Goal: Information Seeking & Learning: Check status

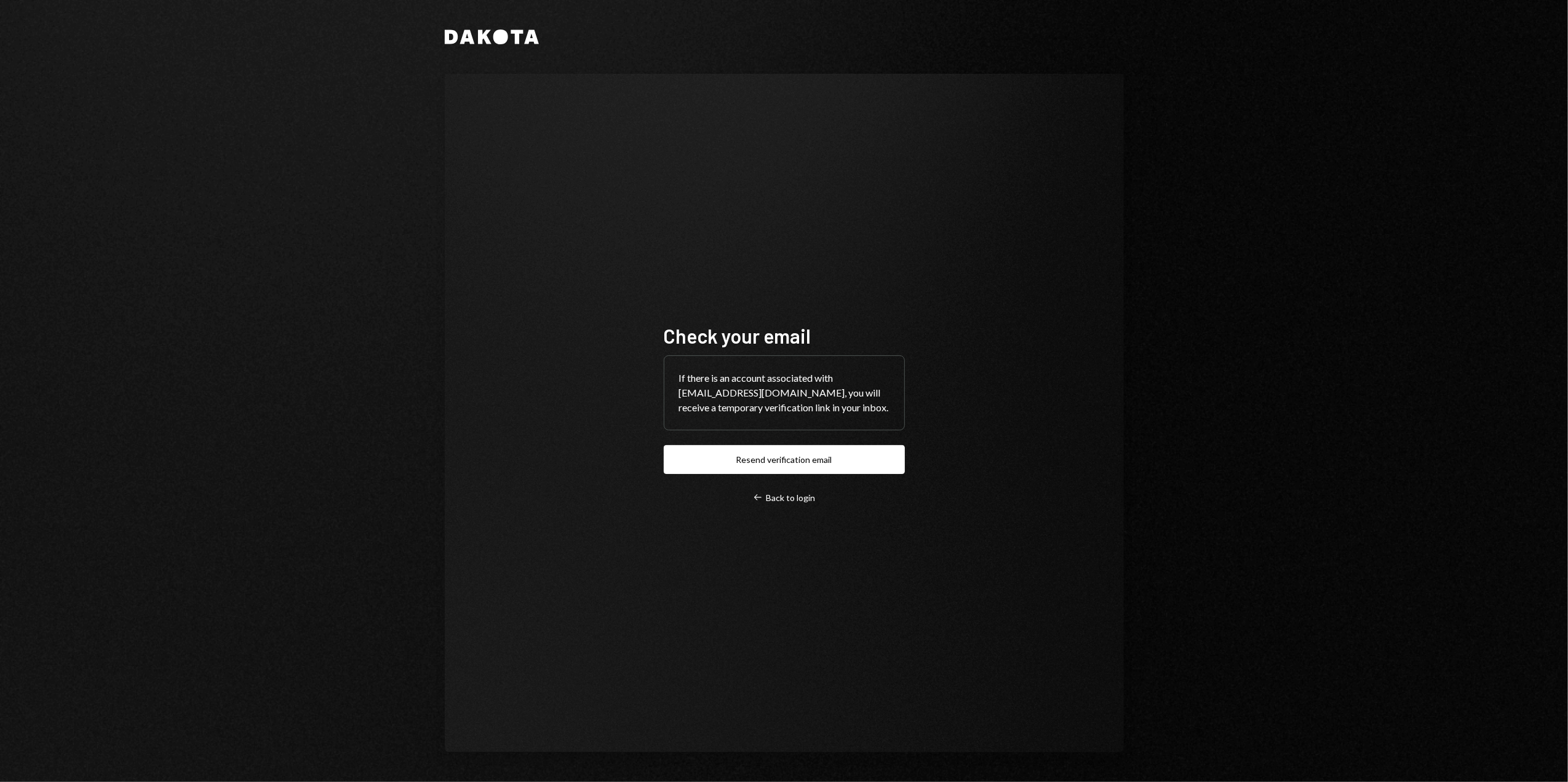
click at [763, 458] on button "Resend verification email" at bounding box center [784, 459] width 241 height 29
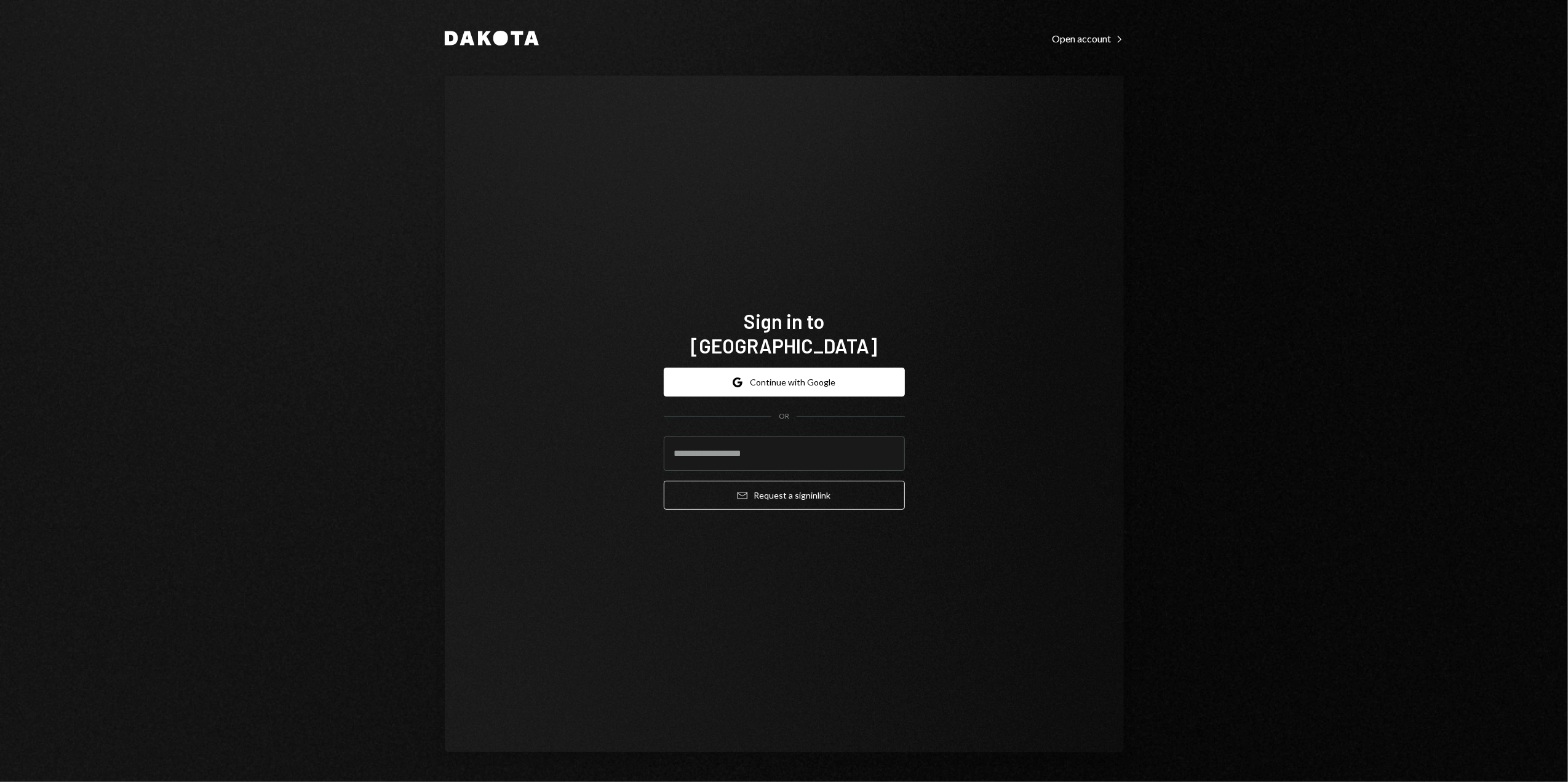
type input "**********"
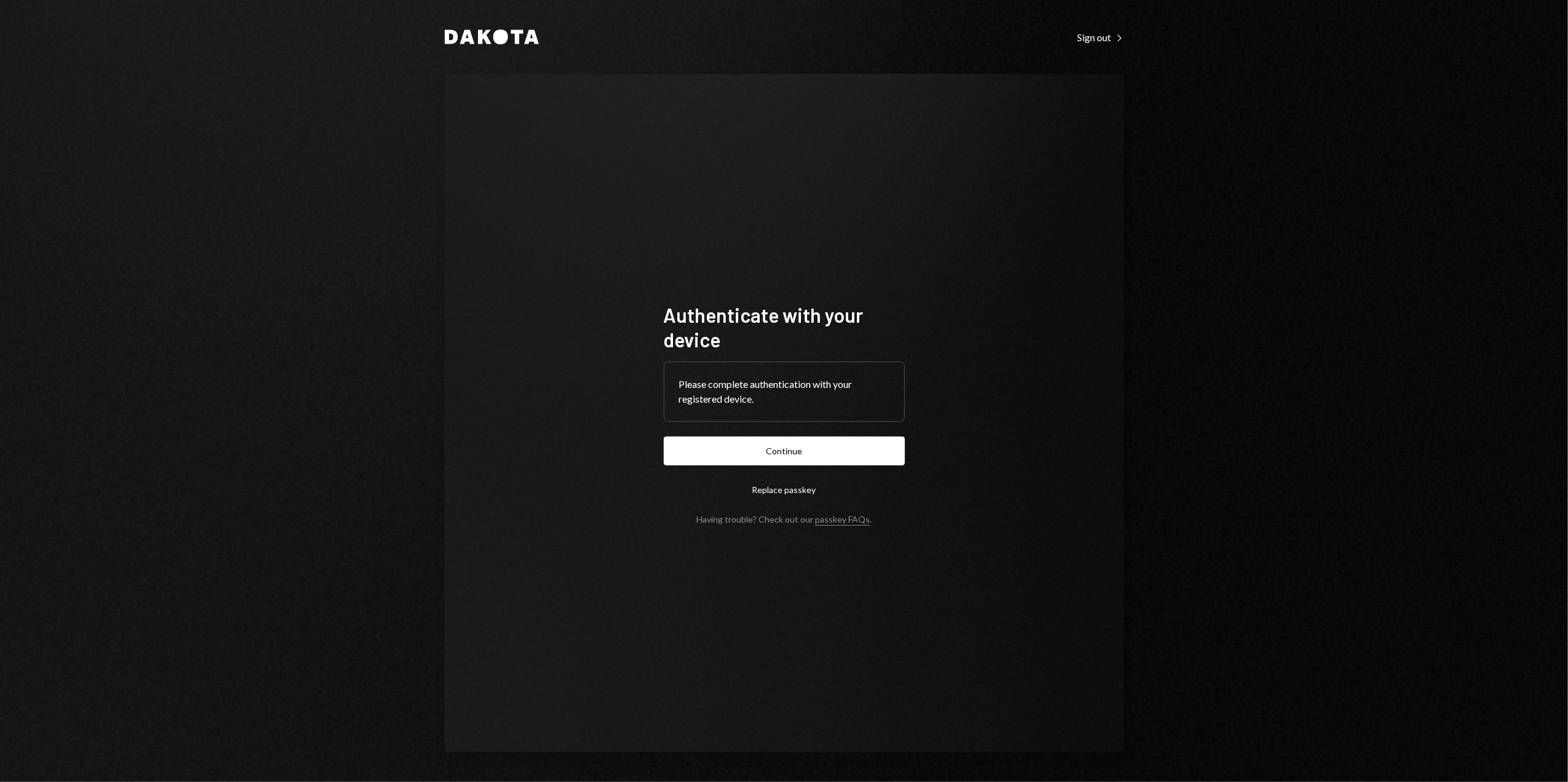
drag, startPoint x: 780, startPoint y: 453, endPoint x: 775, endPoint y: 463, distance: 11.2
click at [780, 453] on button "Continue" at bounding box center [784, 451] width 241 height 29
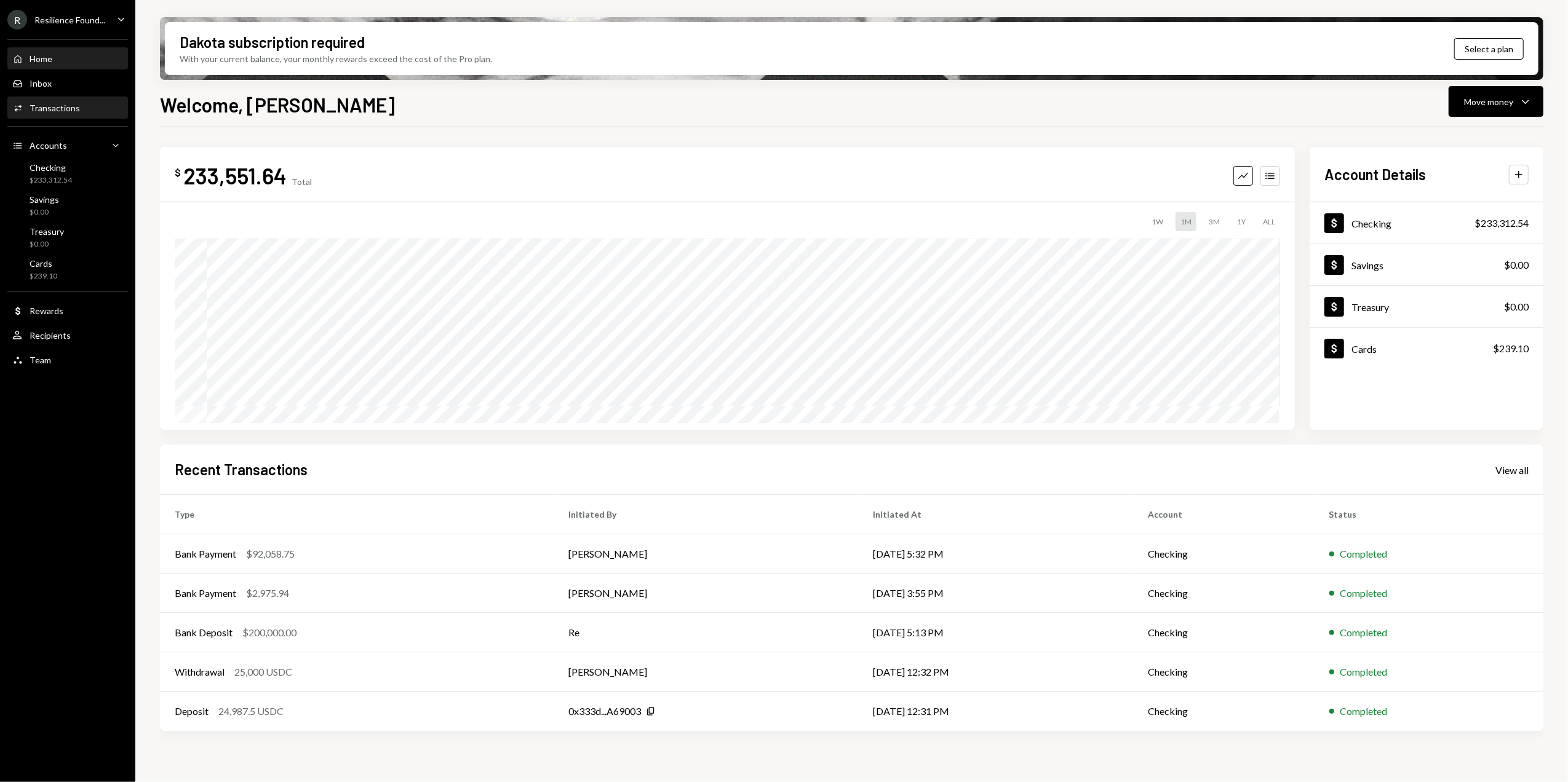
click at [66, 107] on div "Transactions" at bounding box center [54, 108] width 50 height 10
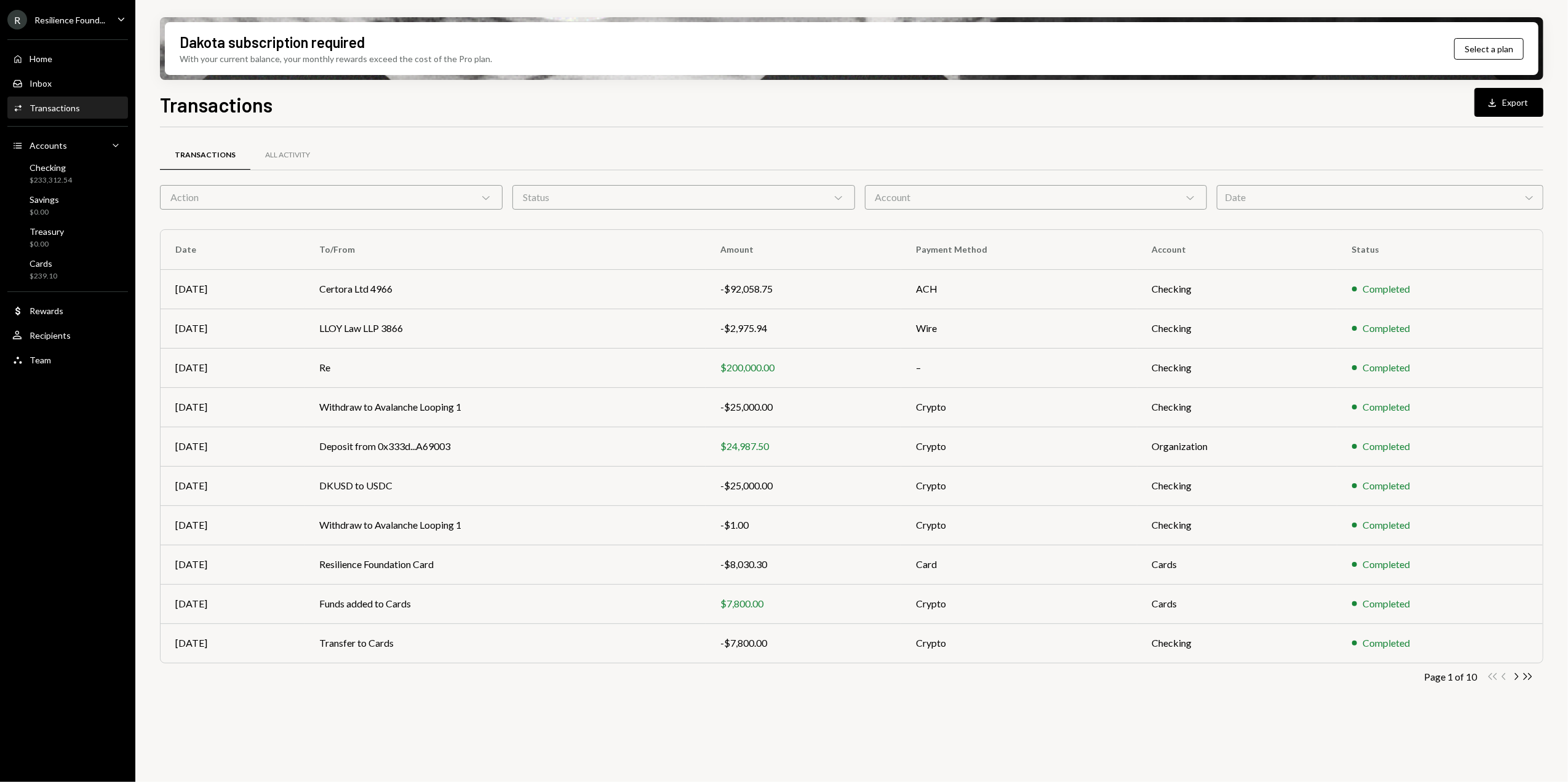
click at [97, 20] on div "Resilience Found..." at bounding box center [70, 20] width 71 height 10
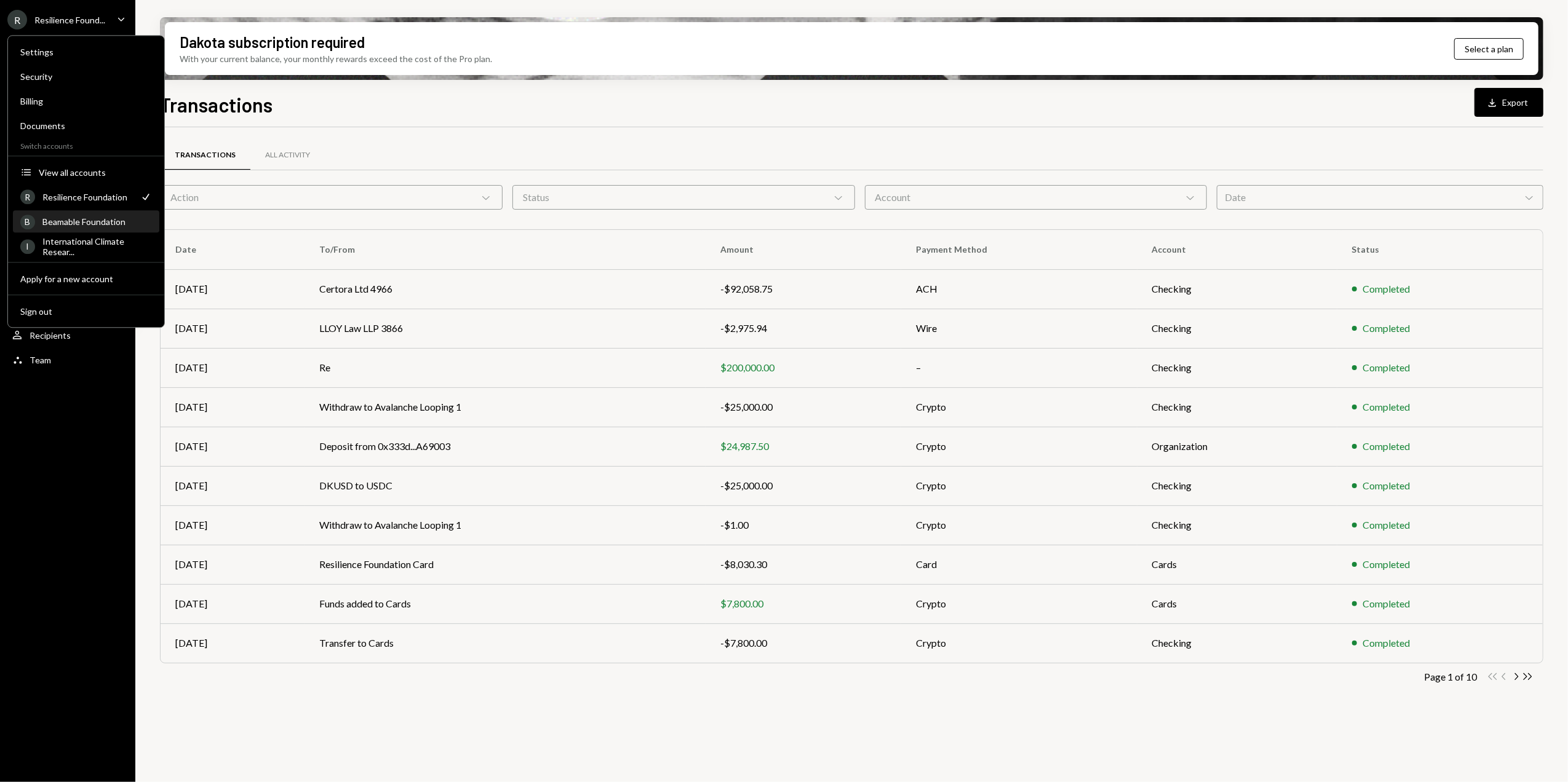
click at [60, 224] on div "Beamable Foundation" at bounding box center [97, 222] width 109 height 10
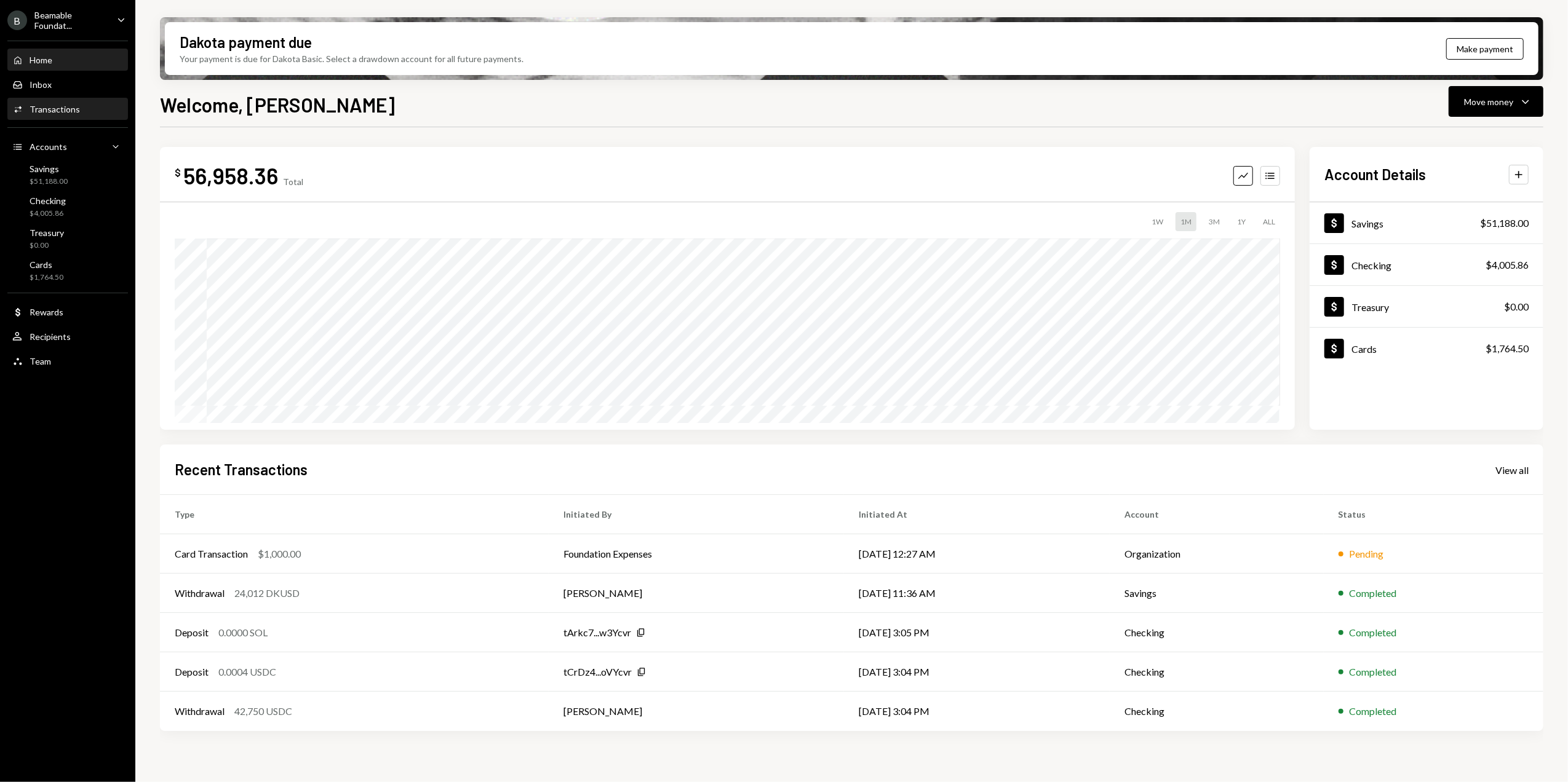
click at [50, 99] on div "Activities Transactions" at bounding box center [67, 109] width 111 height 21
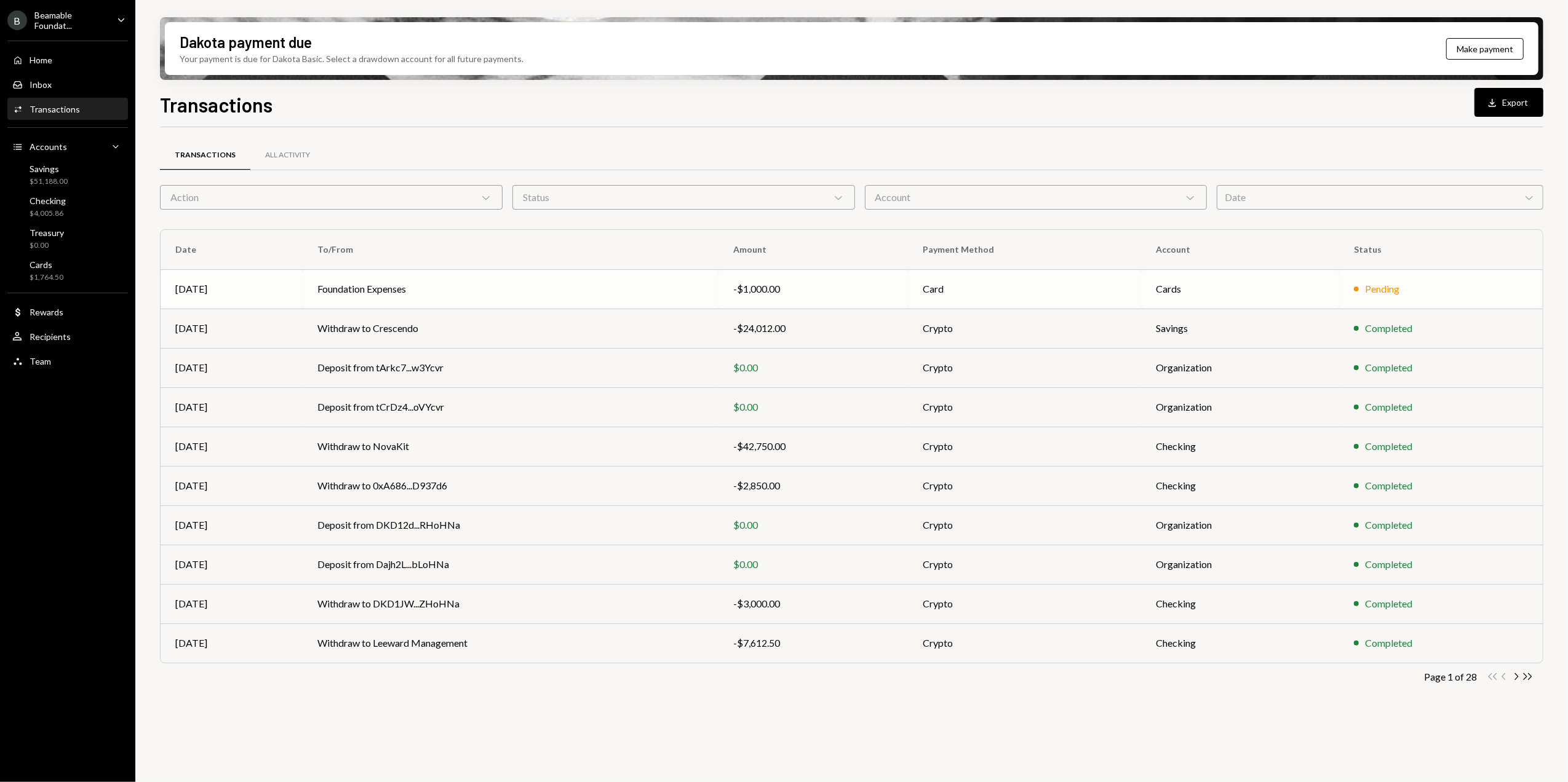
click at [803, 293] on div "-$1,000.00" at bounding box center [813, 289] width 160 height 15
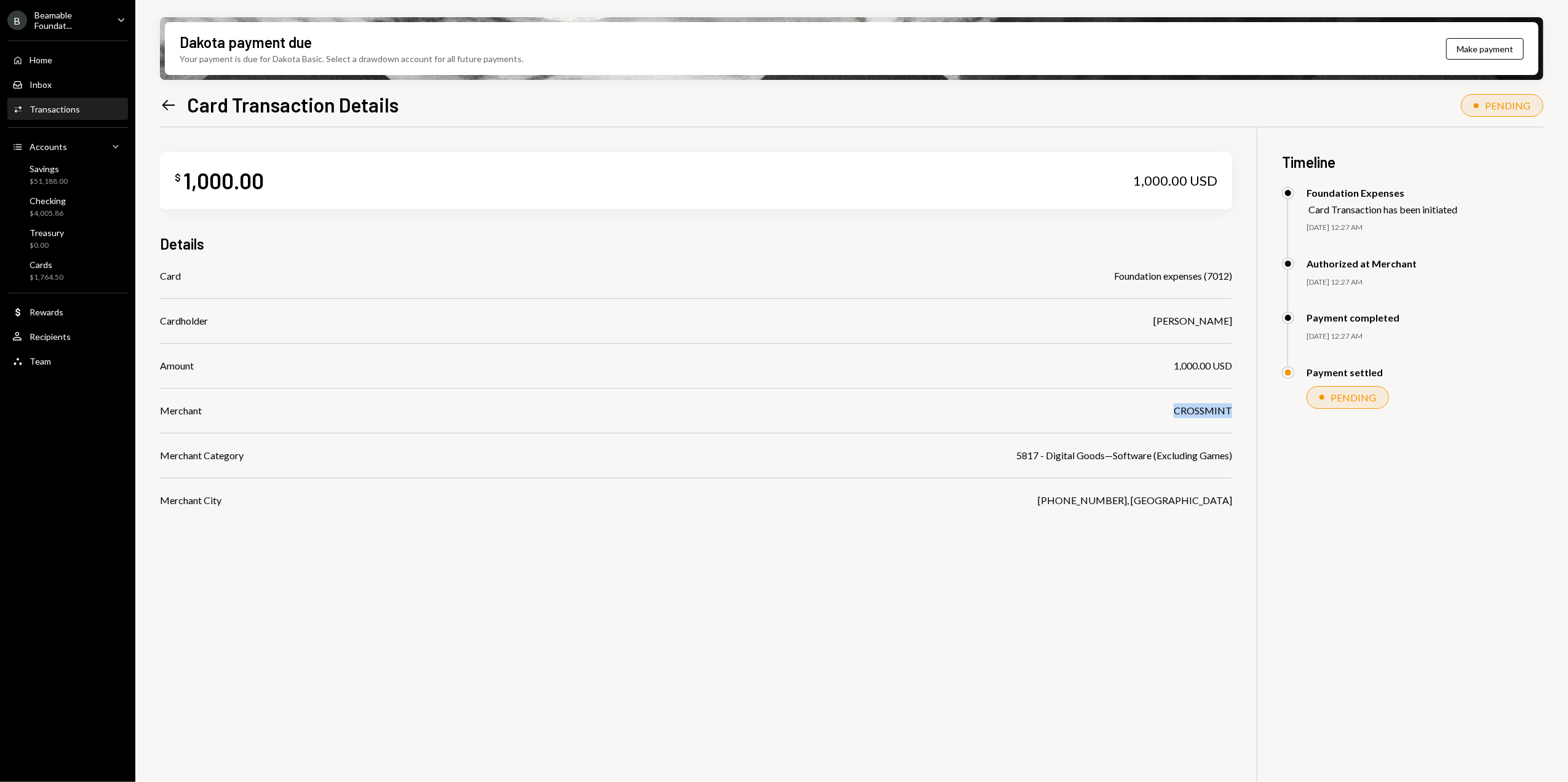
drag, startPoint x: 1175, startPoint y: 409, endPoint x: 1233, endPoint y: 413, distance: 58.1
click at [1233, 413] on div "$ 1,000.00 1,000.00 USD Details Card Foundation expenses (7012) Cardholder [PER…" at bounding box center [851, 518] width 1383 height 782
click at [166, 101] on icon at bounding box center [169, 105] width 13 height 10
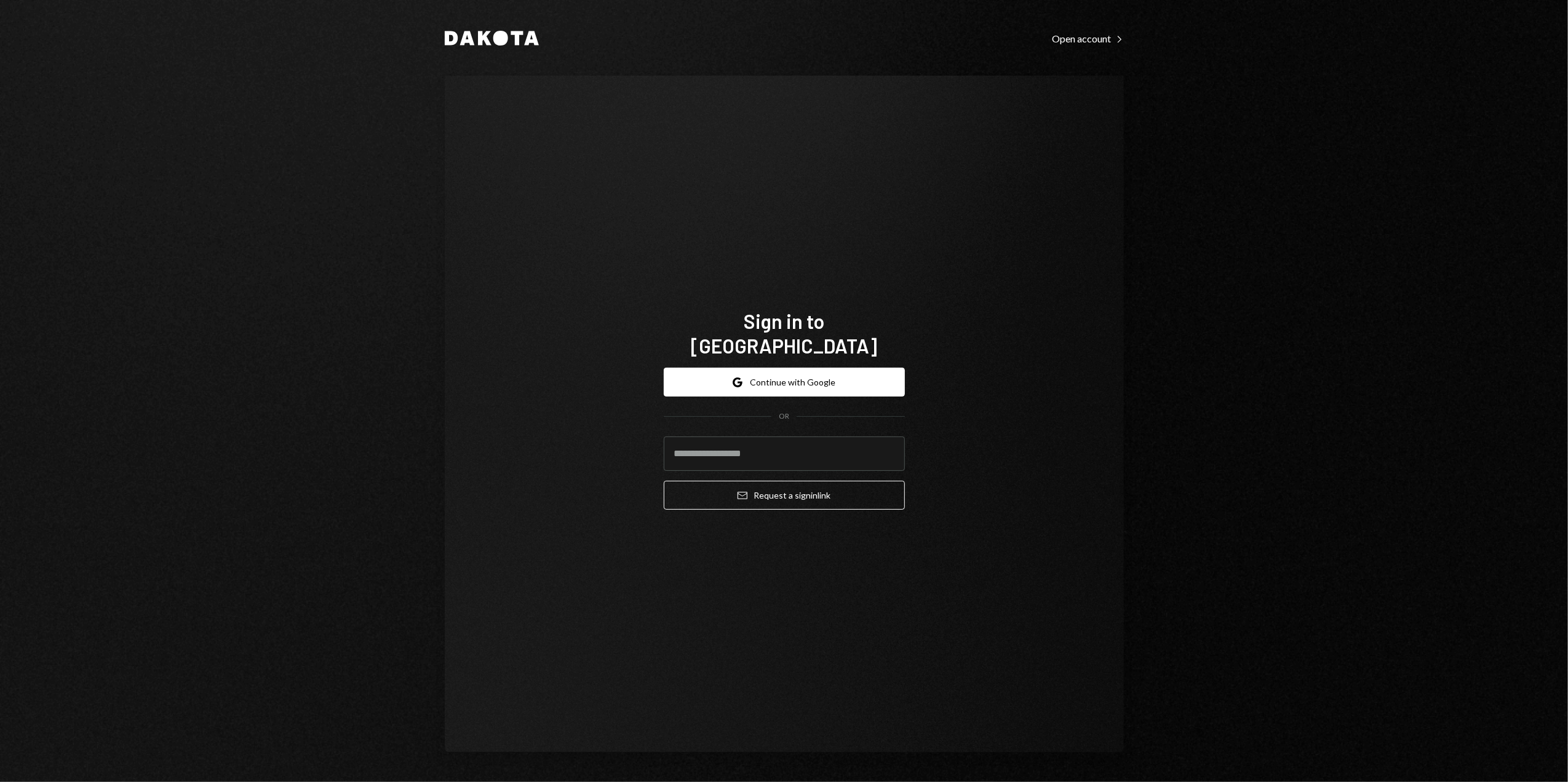
type input "**********"
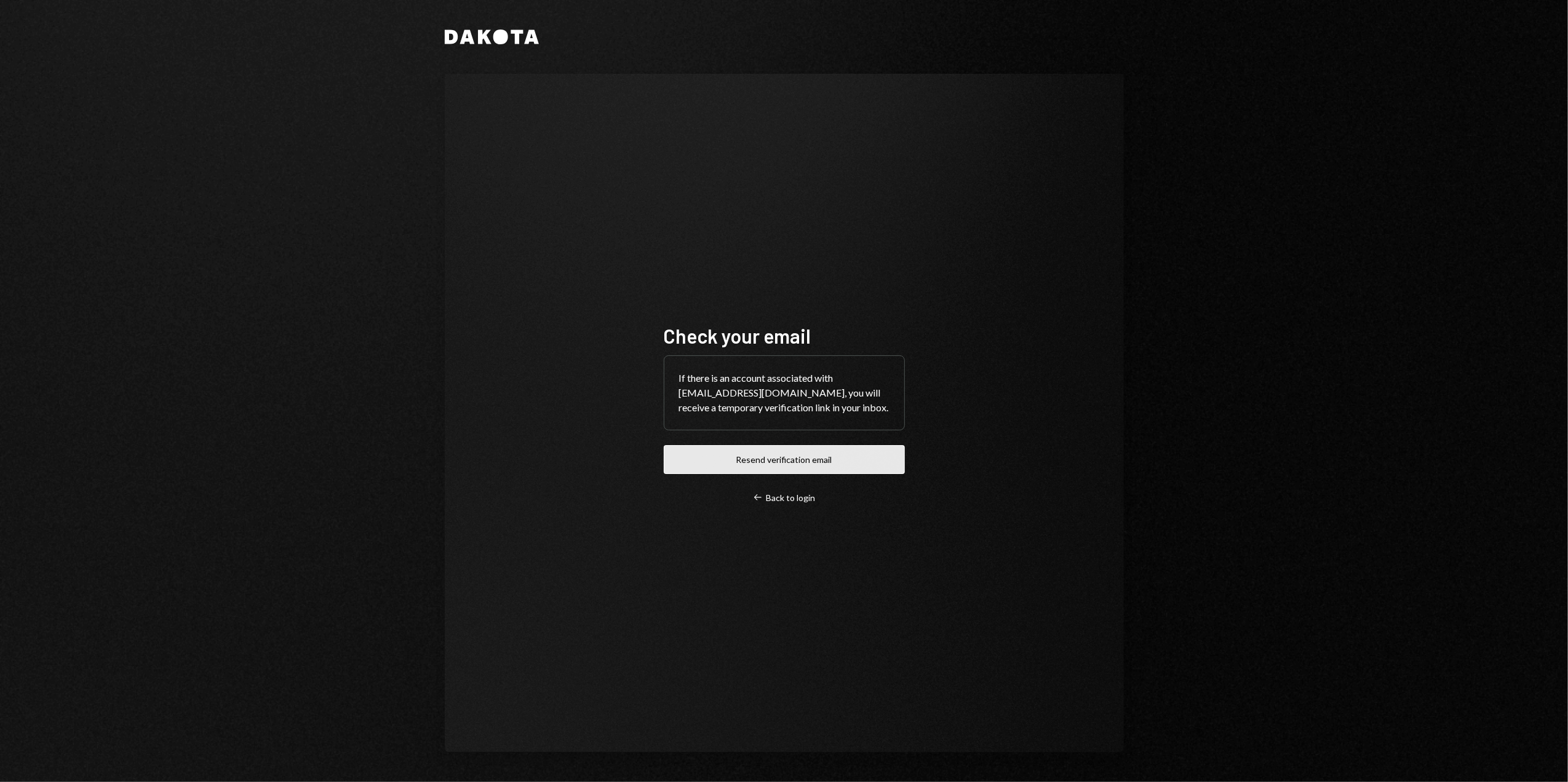
click at [769, 460] on button "Resend verification email" at bounding box center [784, 459] width 241 height 29
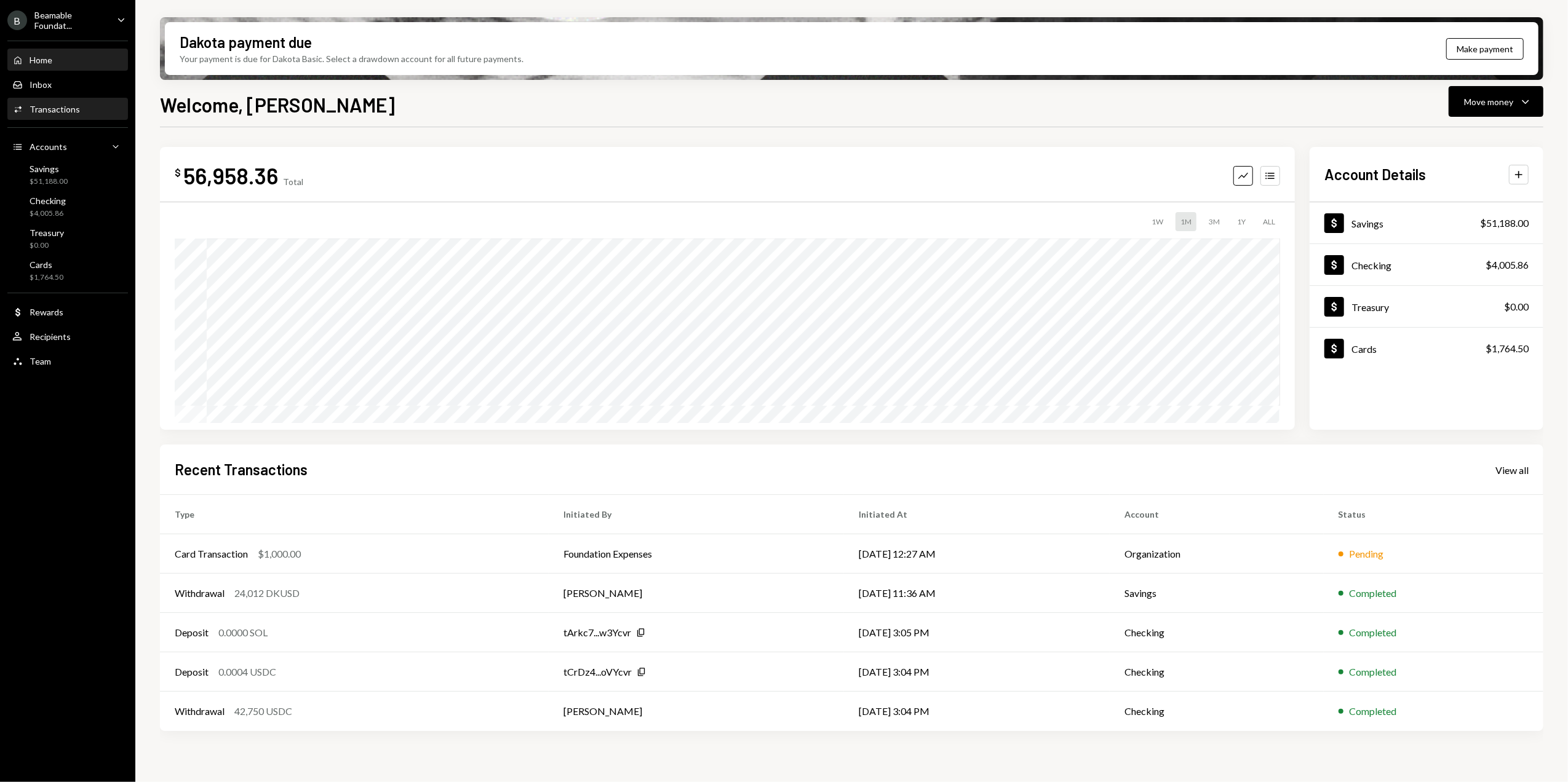
click at [45, 104] on div "Activities Transactions" at bounding box center [46, 109] width 67 height 11
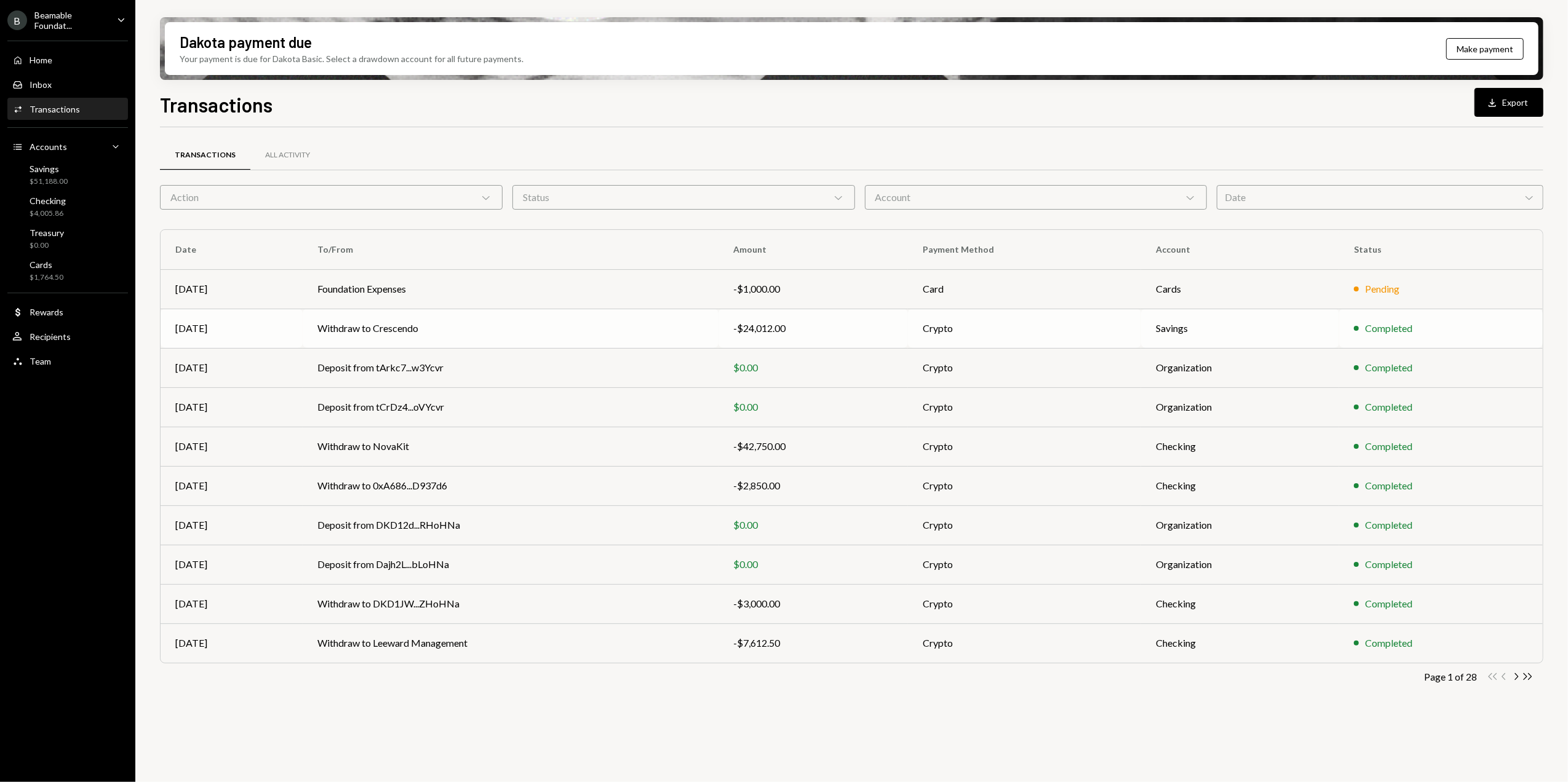
click at [424, 332] on td "Withdraw to Crescendo" at bounding box center [510, 329] width 416 height 39
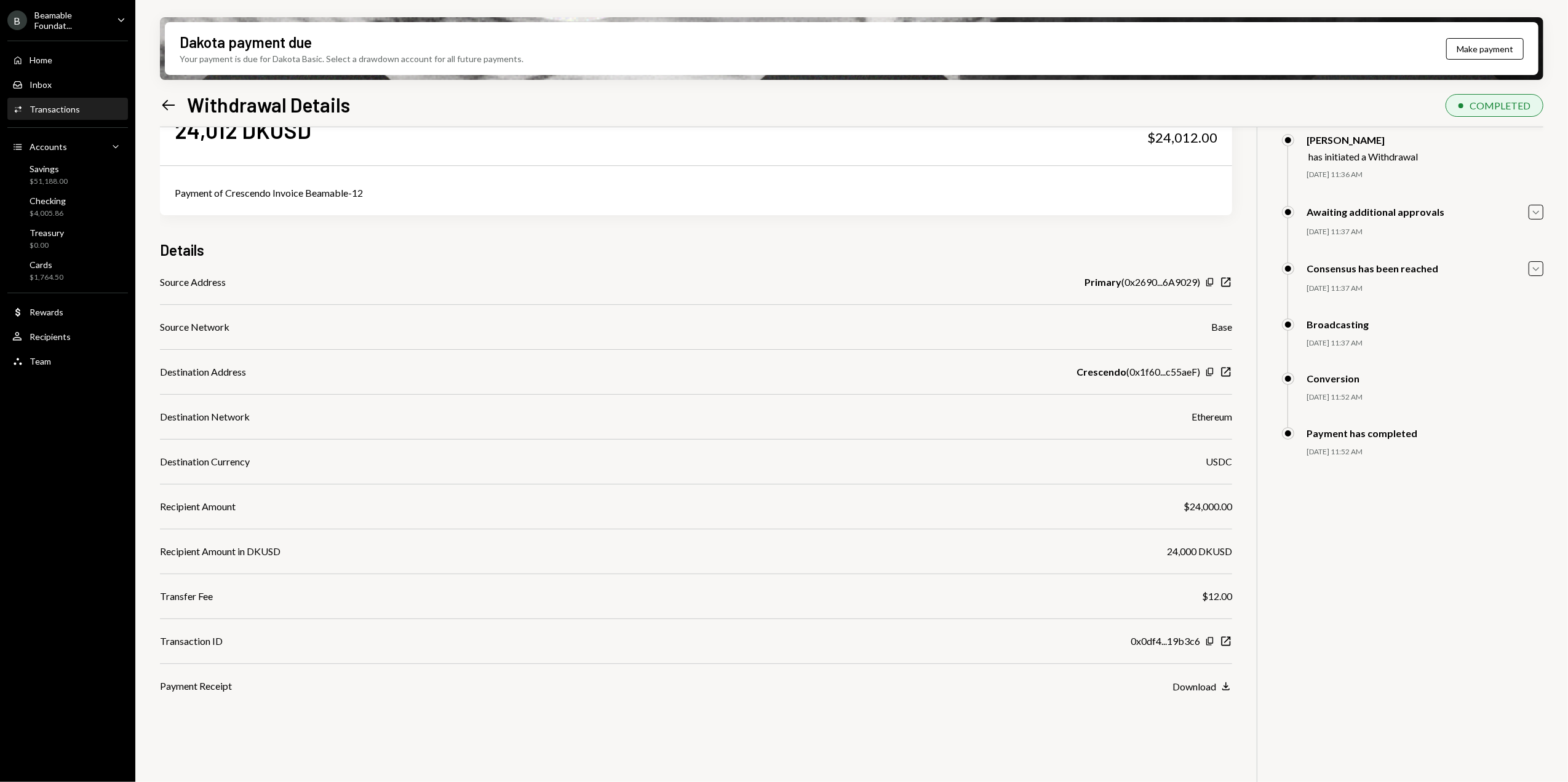
scroll to position [98, 0]
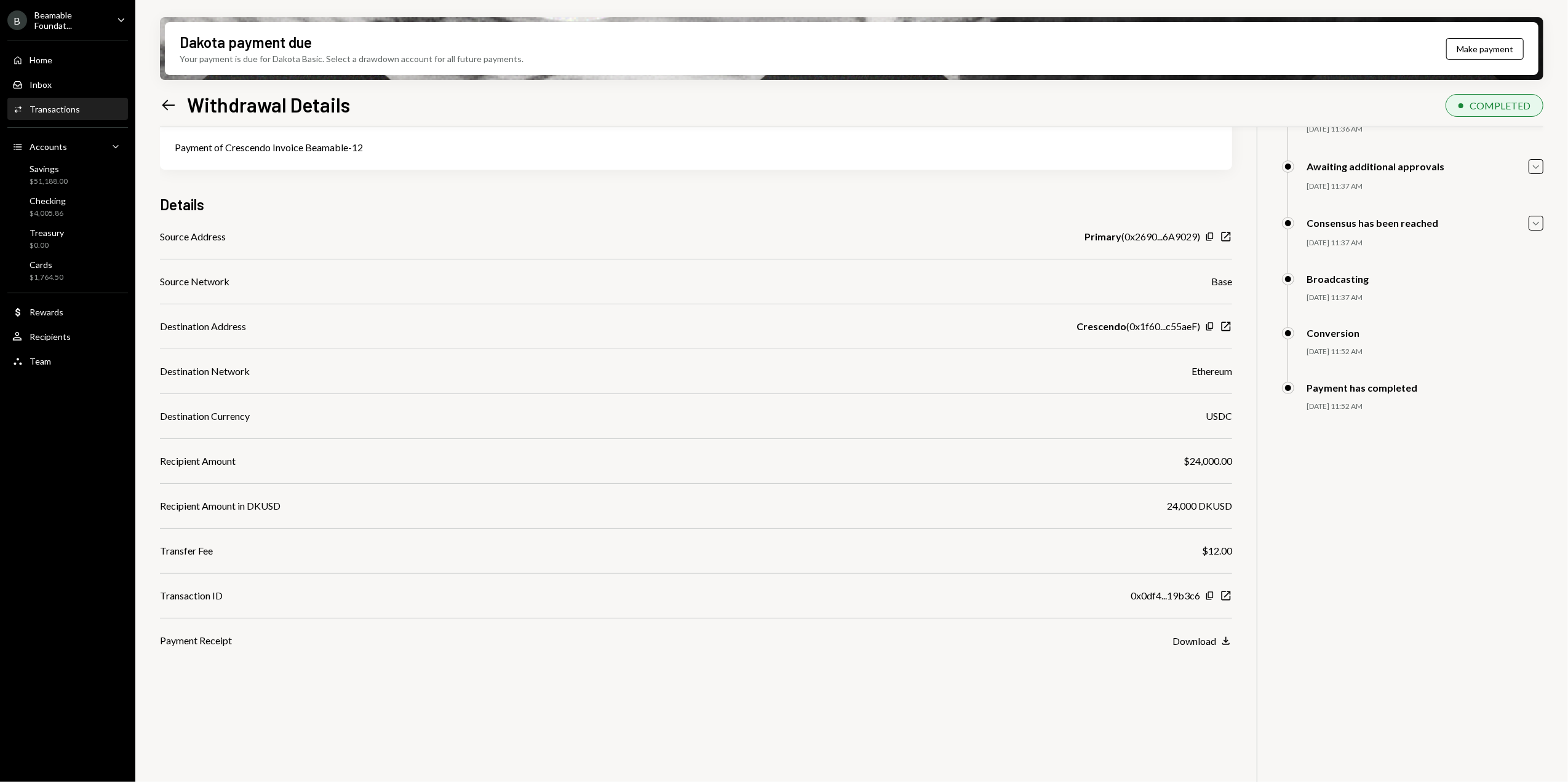
click at [299, 197] on div "Details" at bounding box center [696, 204] width 1072 height 20
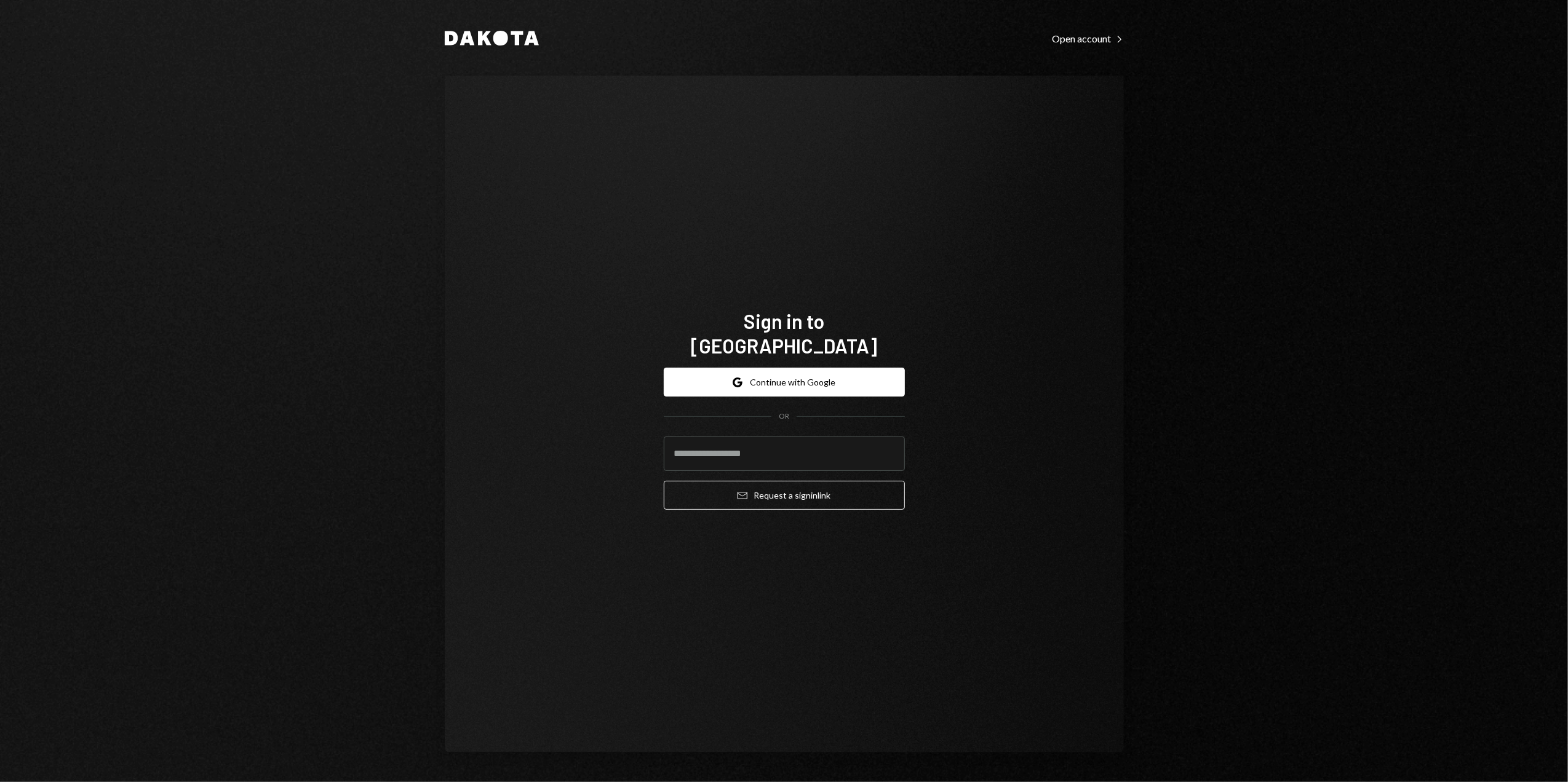
type input "**********"
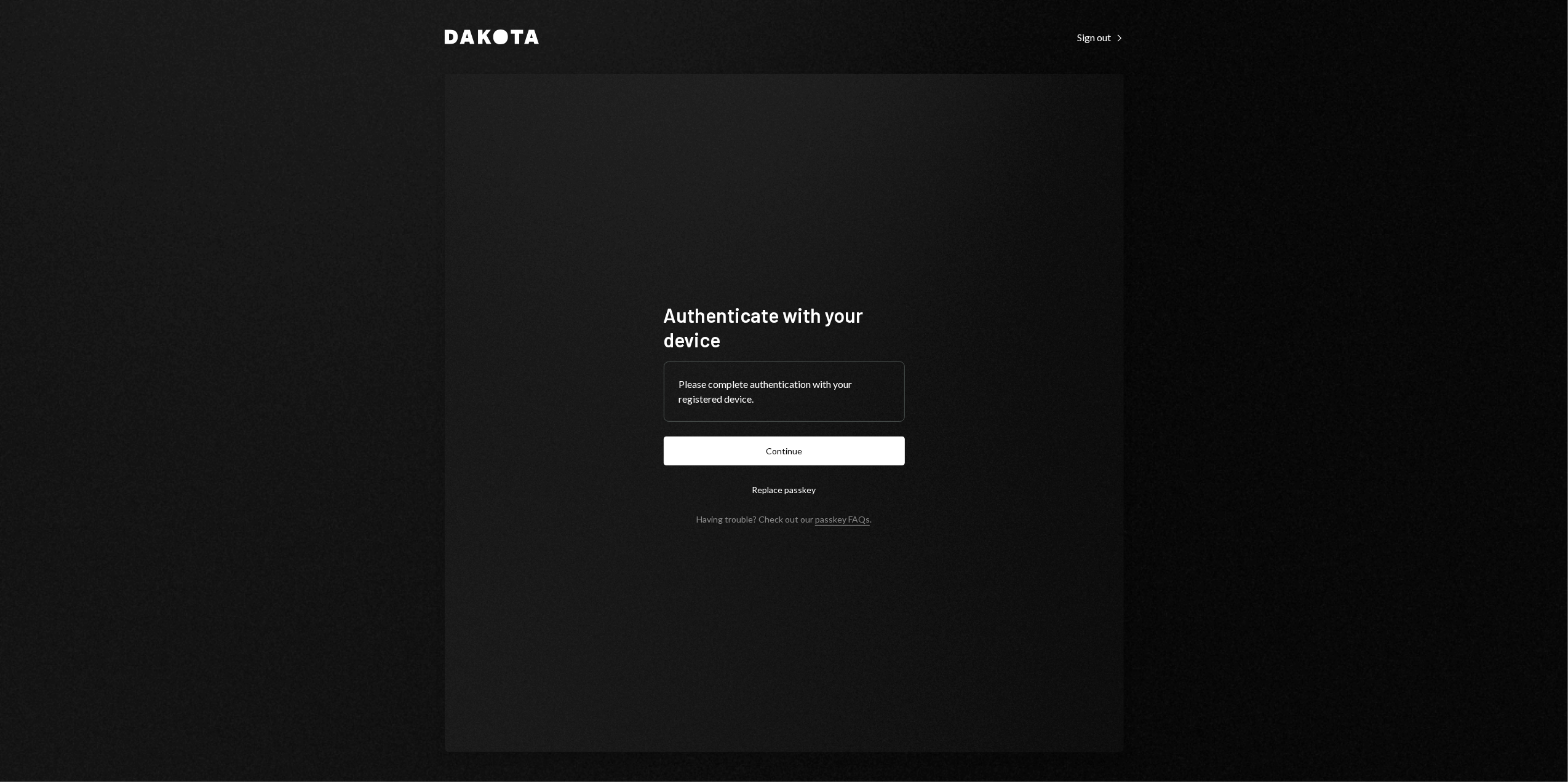
click at [727, 444] on button "Continue" at bounding box center [784, 451] width 241 height 29
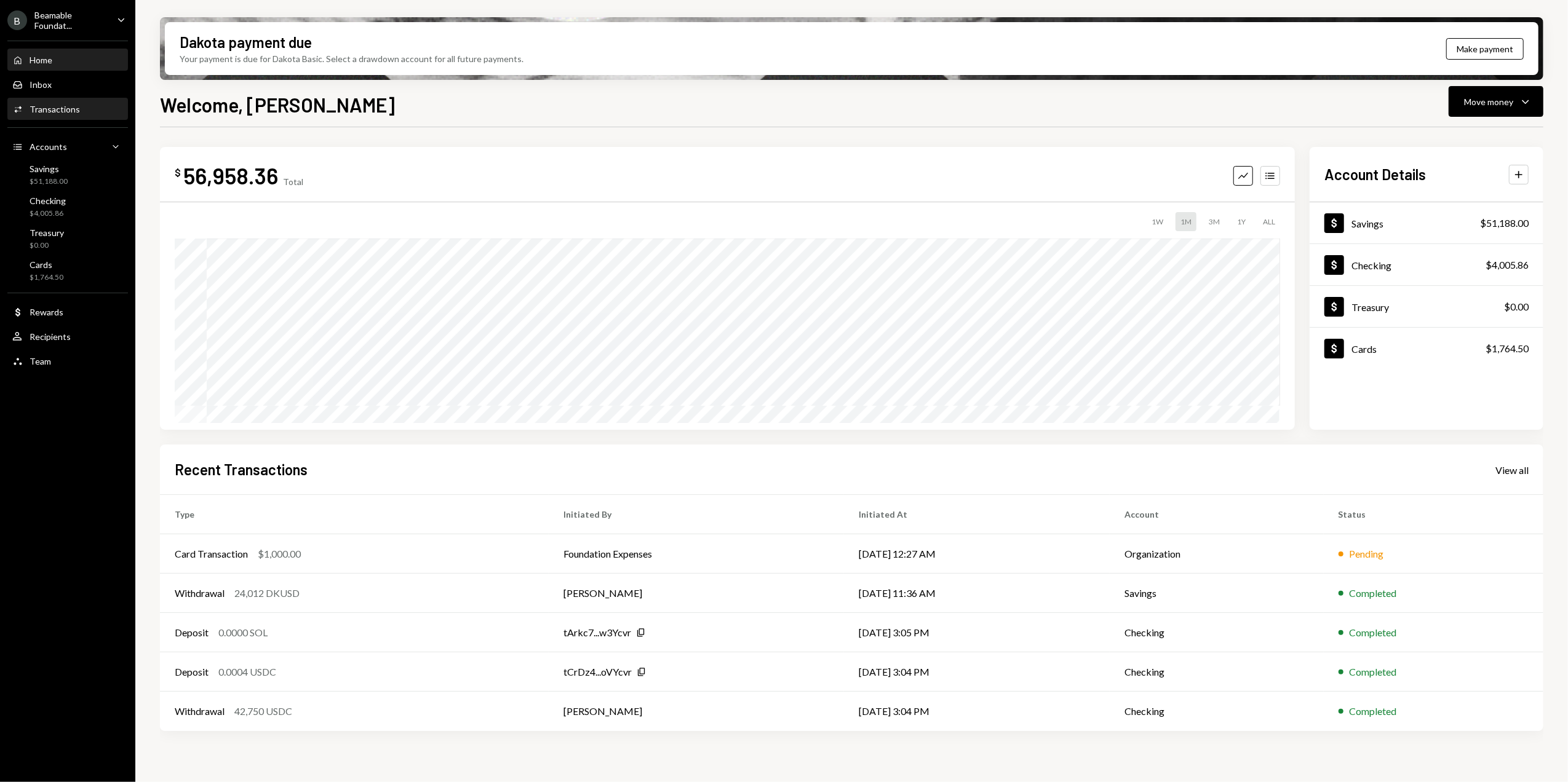
click at [81, 111] on div "Activities Transactions" at bounding box center [67, 109] width 111 height 11
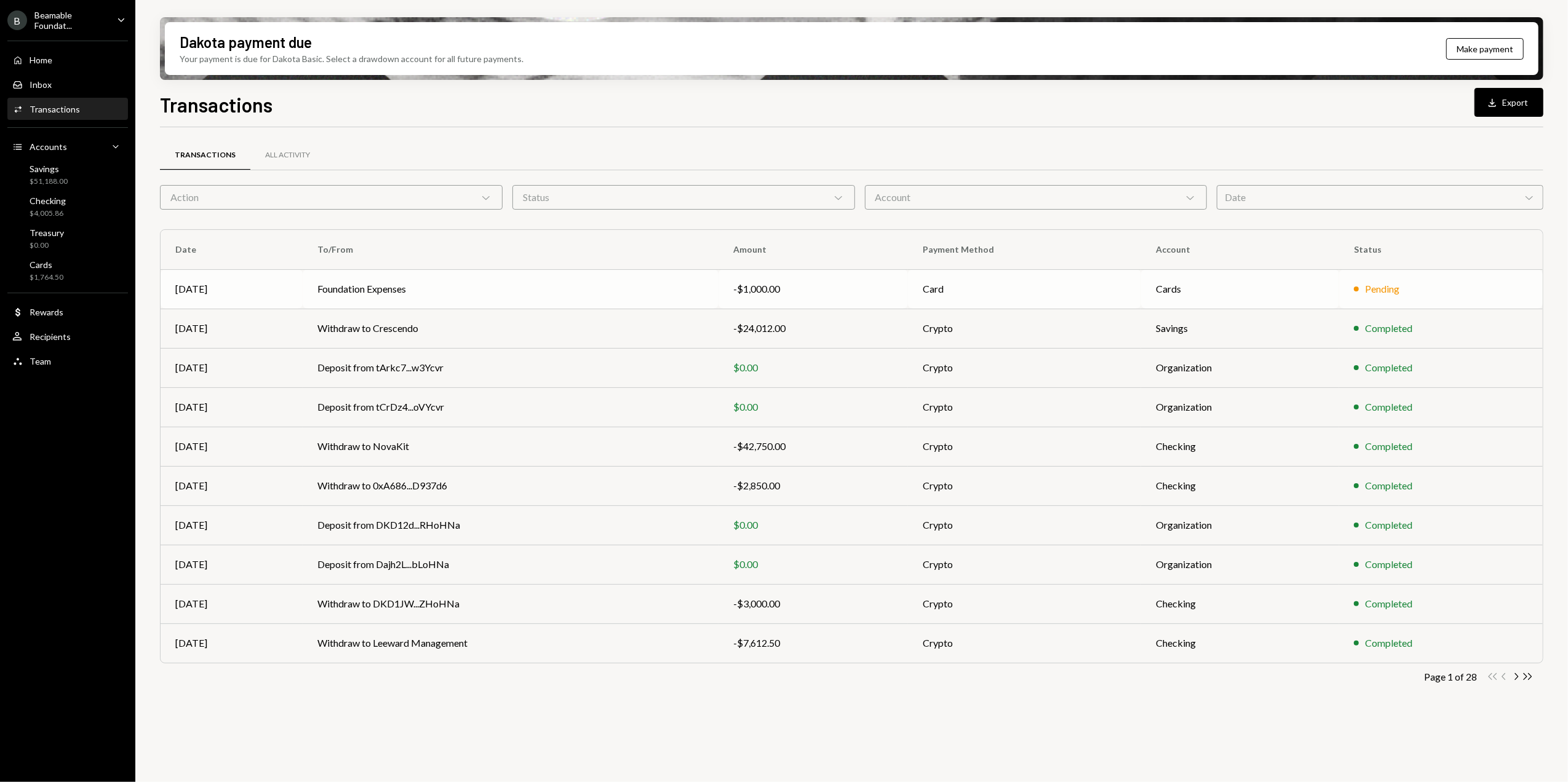
click at [845, 291] on div "-$1,000.00" at bounding box center [813, 289] width 160 height 15
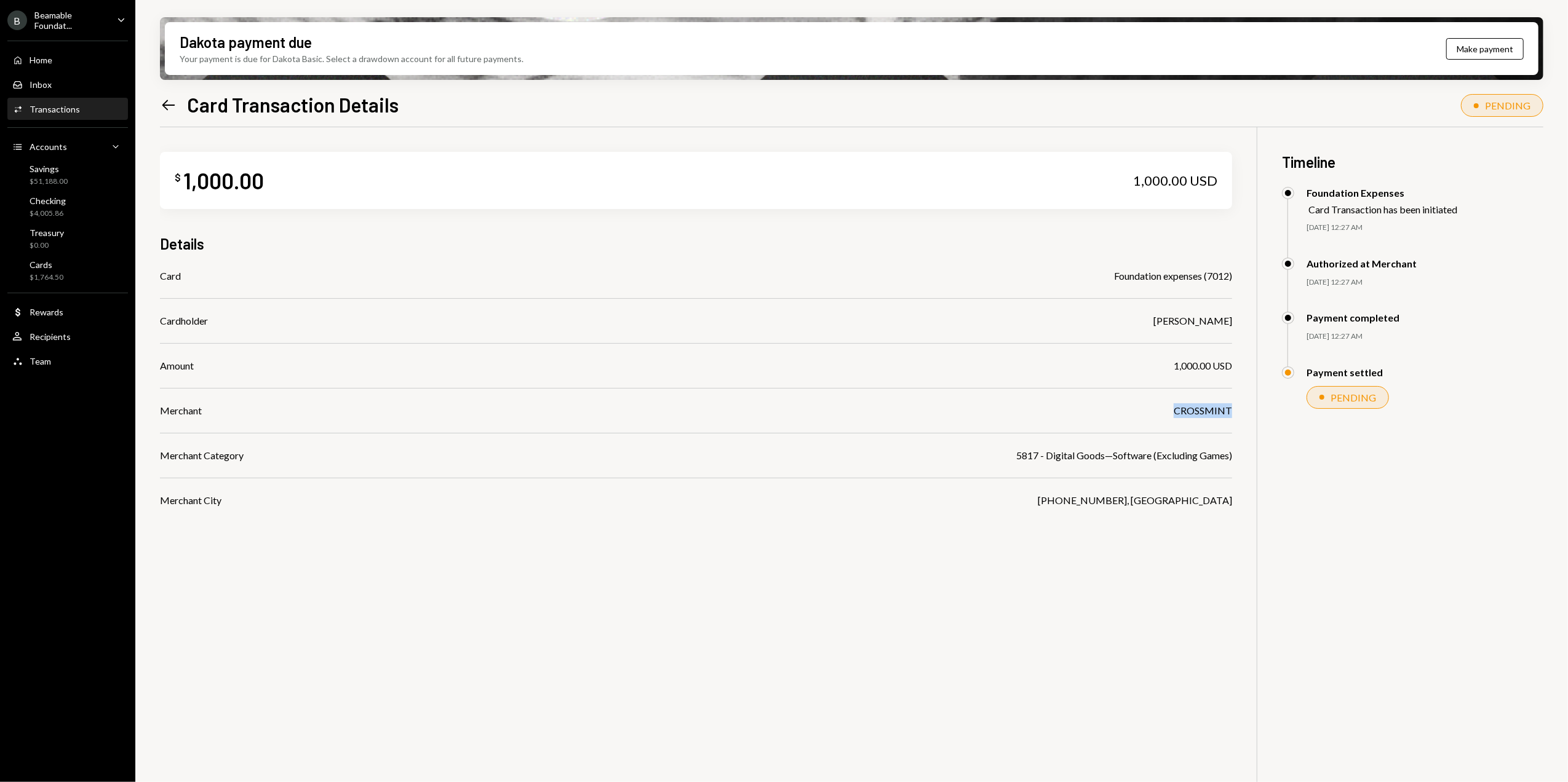
drag, startPoint x: 1227, startPoint y: 404, endPoint x: 1104, endPoint y: 413, distance: 123.3
click at [1104, 413] on div "$ 1,000.00 1,000.00 USD Details Card Foundation expenses (7012) Cardholder [PER…" at bounding box center [851, 518] width 1383 height 782
click at [1022, 107] on div "Left Arrow Card Transaction Details PENDING" at bounding box center [851, 103] width 1383 height 27
